Goal: Information Seeking & Learning: Learn about a topic

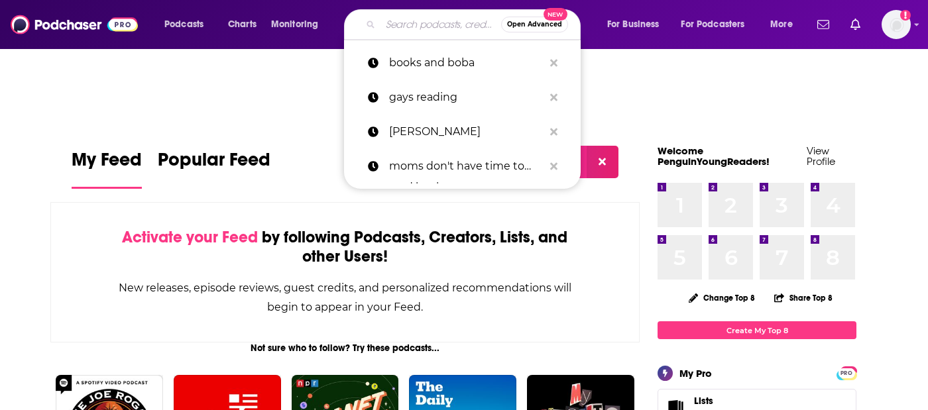
click at [403, 26] on input "Search podcasts, credits, & more..." at bounding box center [440, 24] width 121 height 21
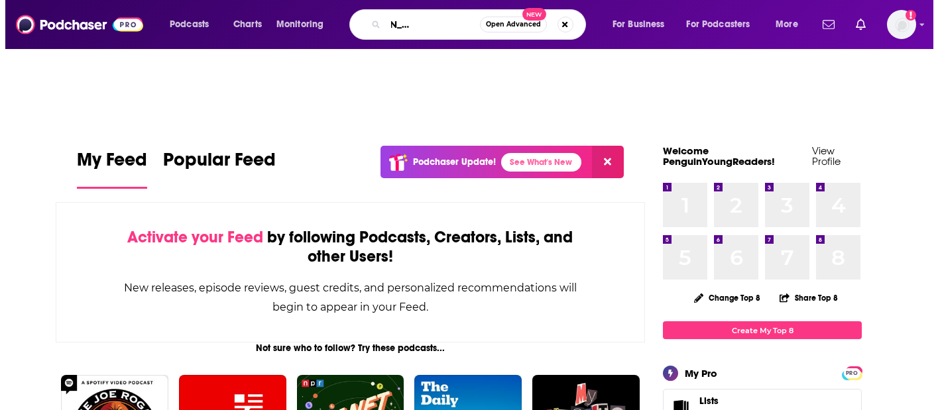
scroll to position [0, 61]
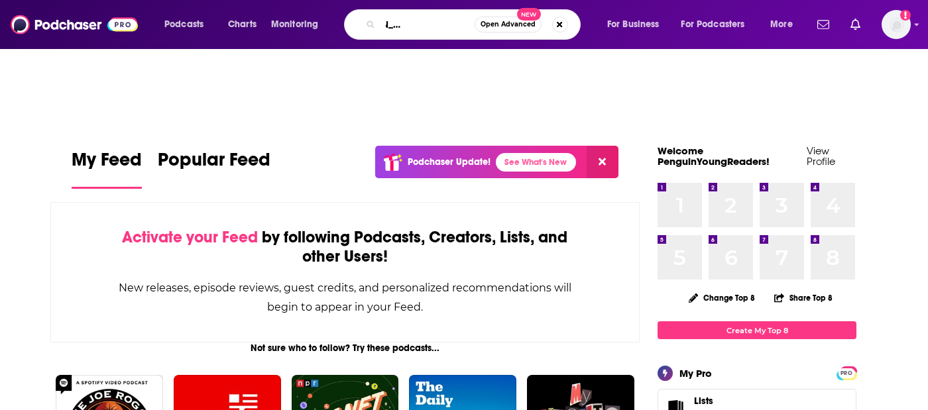
type input "the [PERSON_NAME] podcast"
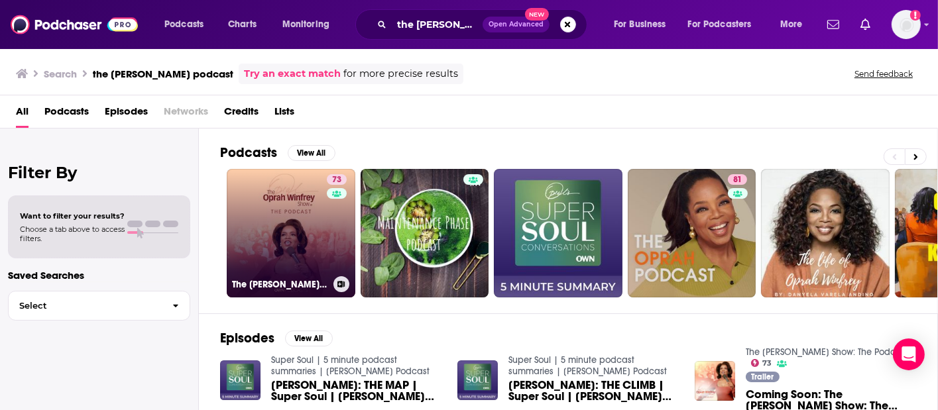
click at [329, 246] on div "73" at bounding box center [338, 225] width 23 height 102
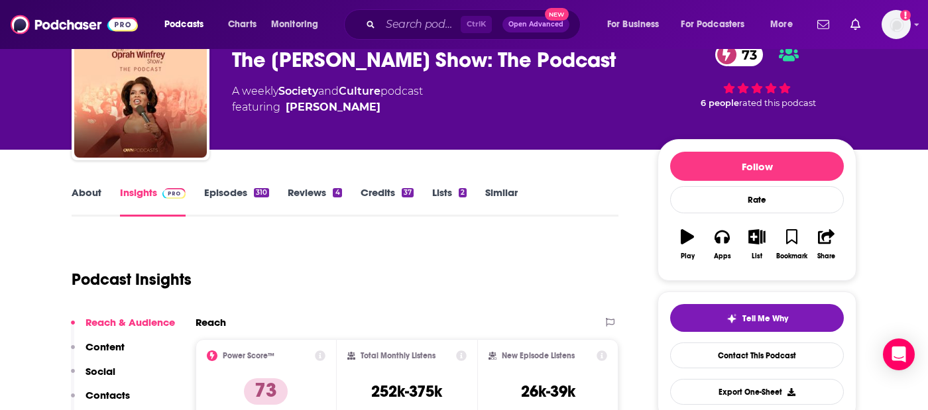
scroll to position [133, 0]
